Goal: Information Seeking & Learning: Learn about a topic

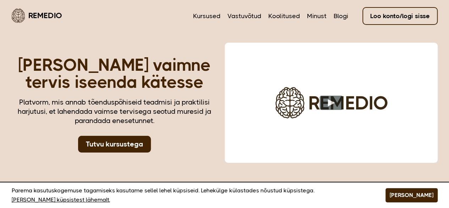
click at [318, 19] on link "Minust" at bounding box center [317, 15] width 20 height 9
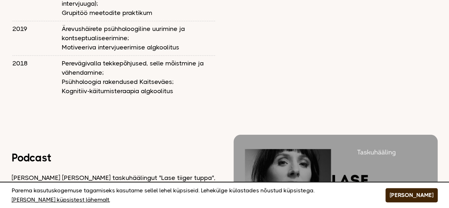
scroll to position [989, 0]
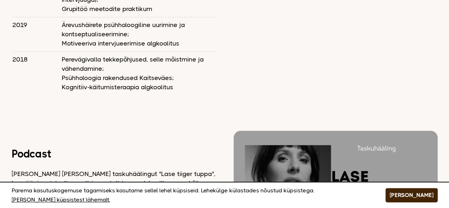
click at [385, 159] on img at bounding box center [336, 188] width 204 height 115
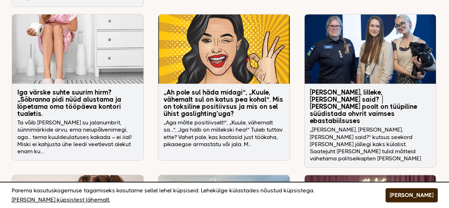
scroll to position [1890, 0]
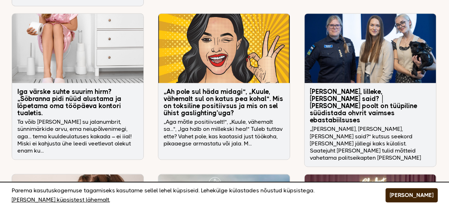
click at [237, 88] on h3 "„Ah pole sul häda midagi“, „Kuule, vähemalt sul on katus pea kohal“. Mis on tok…" at bounding box center [224, 102] width 121 height 28
click at [306, 179] on img at bounding box center [370, 208] width 131 height 69
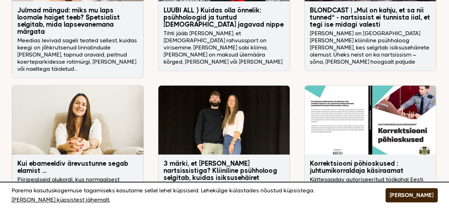
scroll to position [2132, 0]
click at [235, 160] on h3 "3 märki, et elad koos nartsissistiga? Kliiniline psühholoog selgitab, kuidas is…" at bounding box center [224, 174] width 121 height 28
